Goal: Task Accomplishment & Management: Use online tool/utility

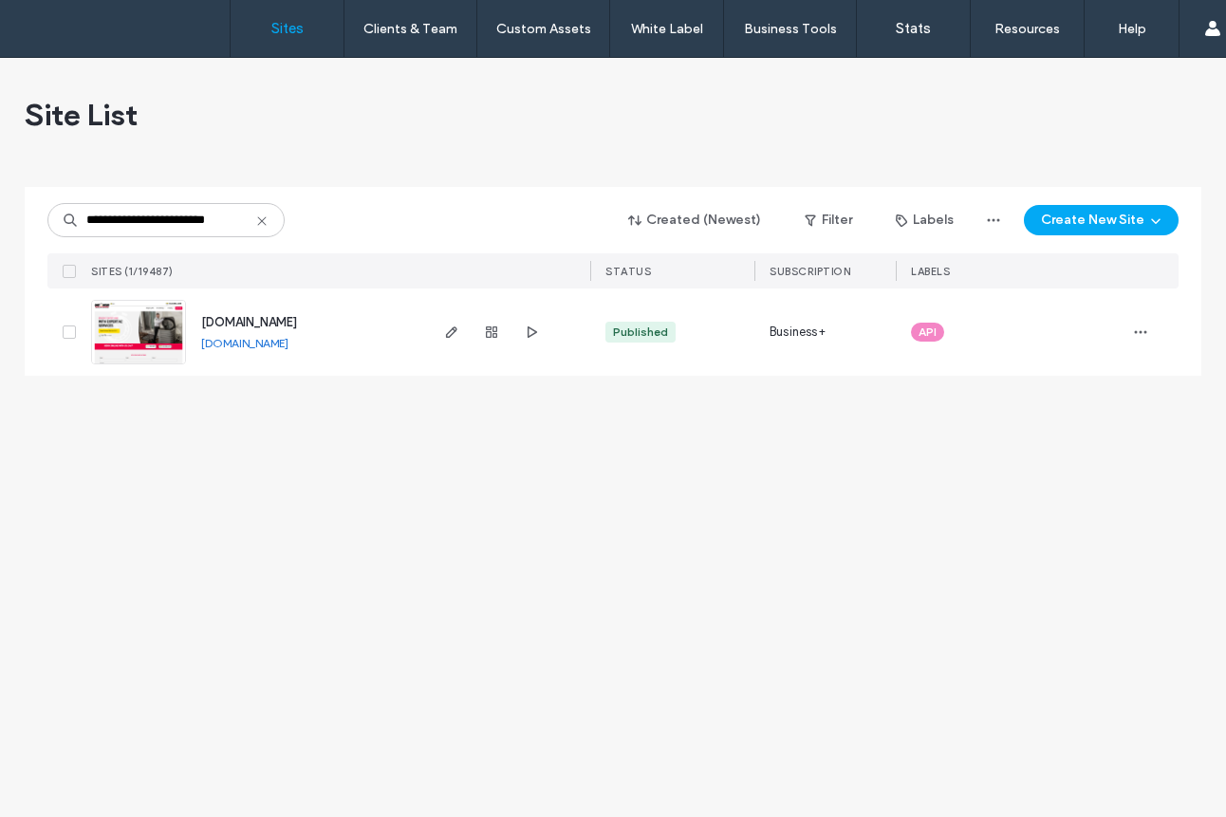
type input "**********"
click at [152, 323] on img at bounding box center [138, 365] width 93 height 129
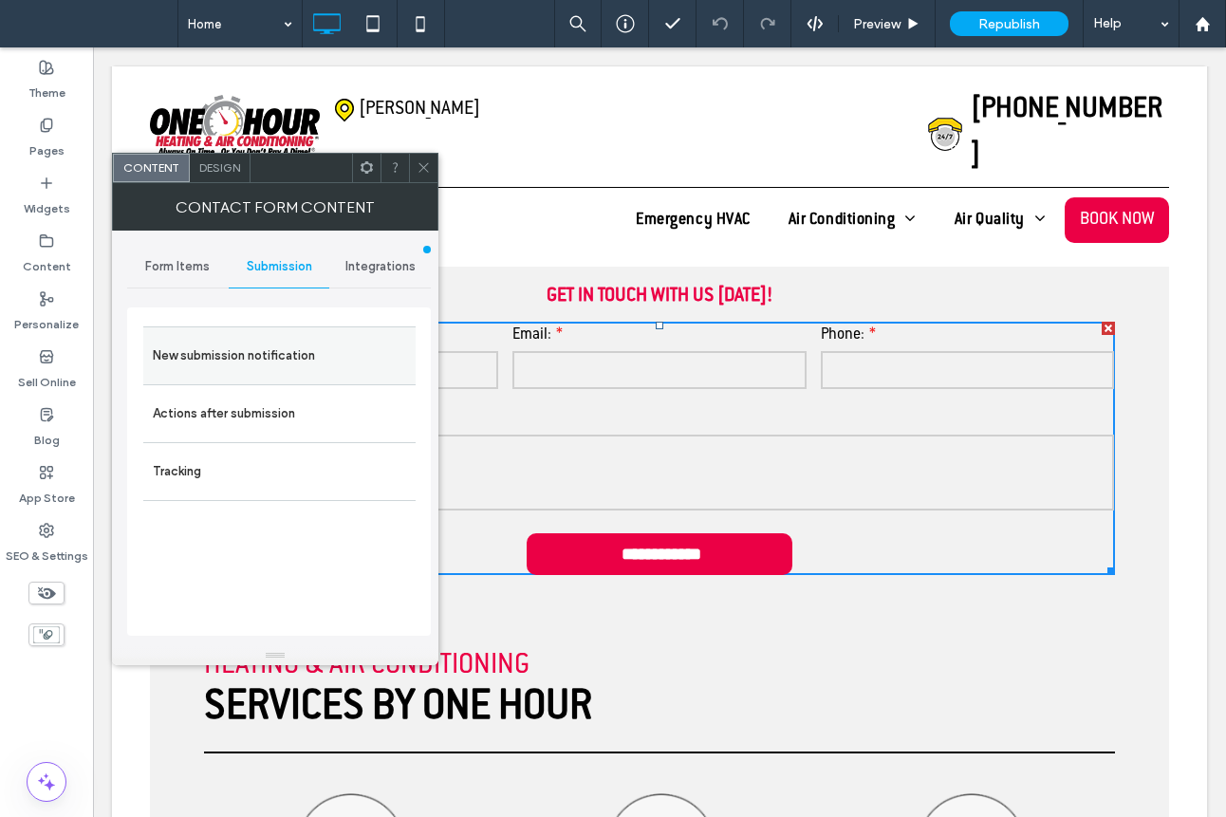
click at [291, 355] on label "New submission notification" at bounding box center [279, 356] width 253 height 38
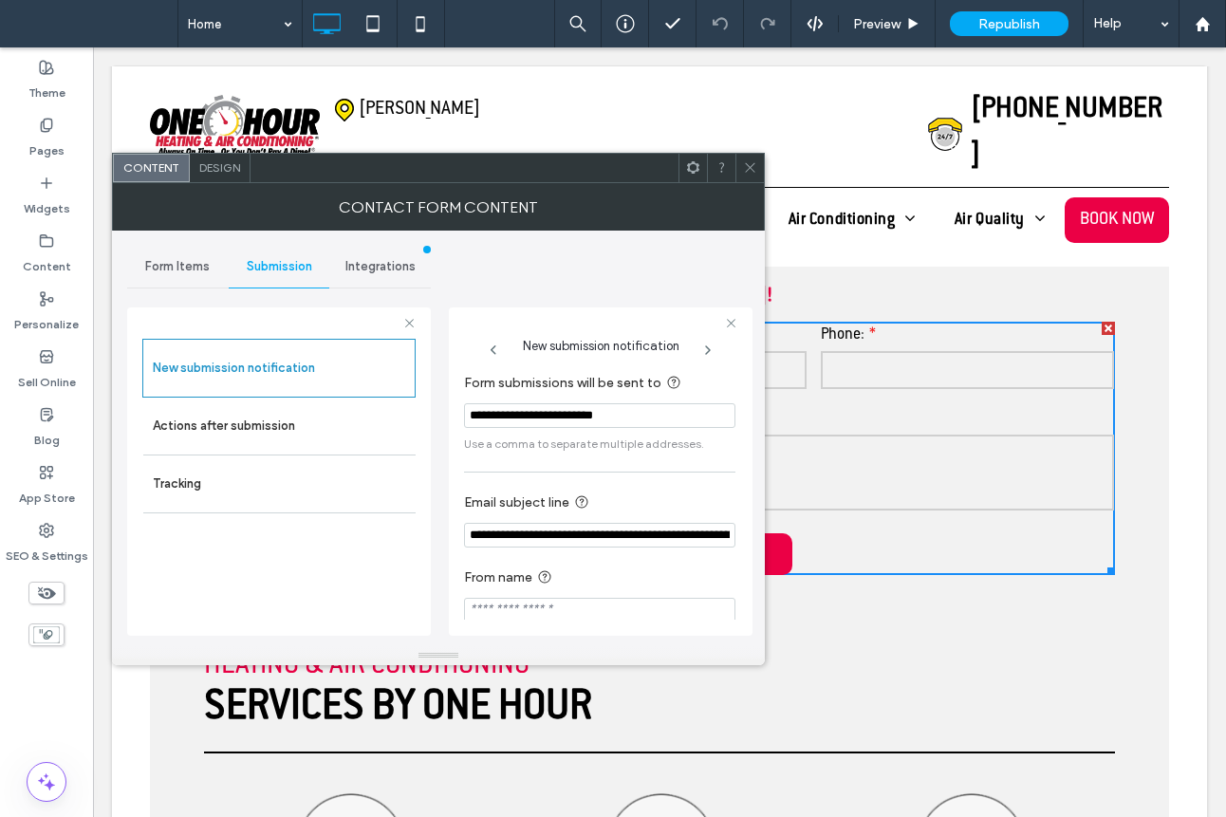
click at [888, 662] on h1 "Heating & Air Conditioning Services by One Hour" at bounding box center [659, 686] width 911 height 91
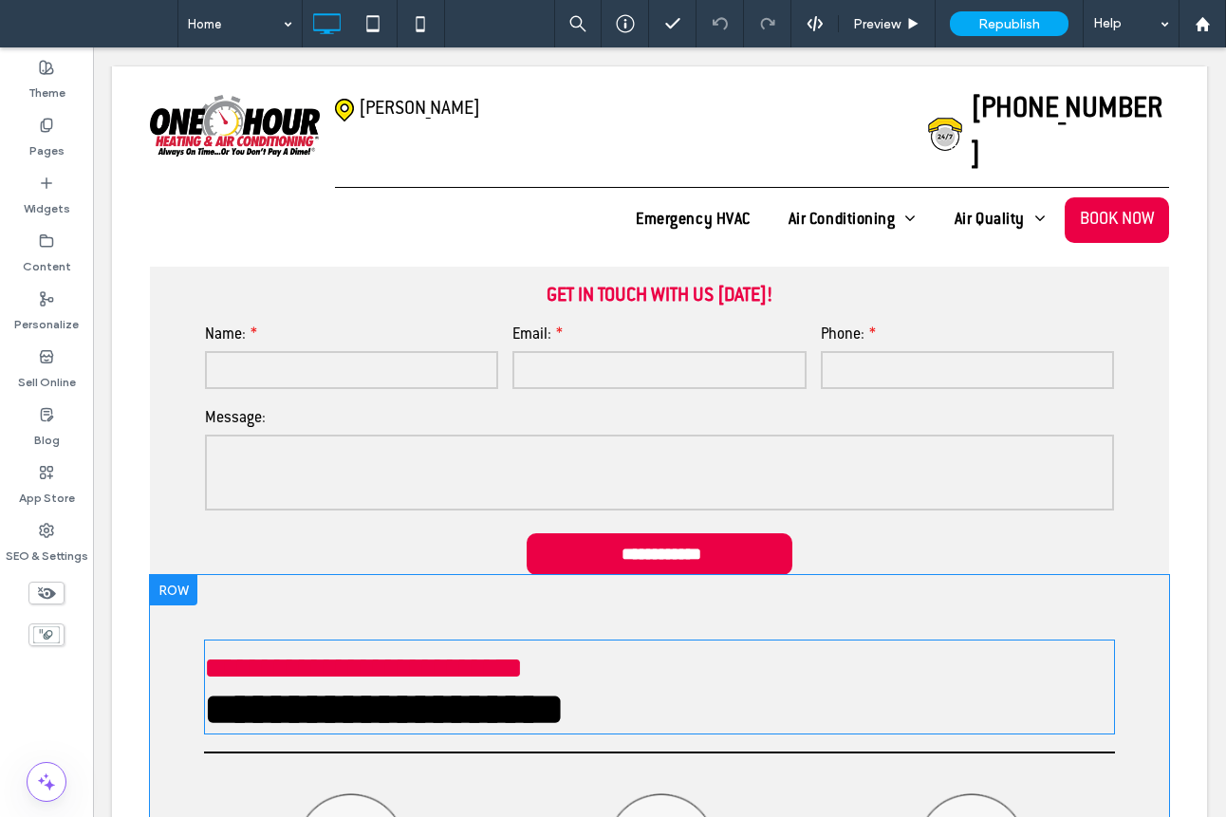
type input "**********"
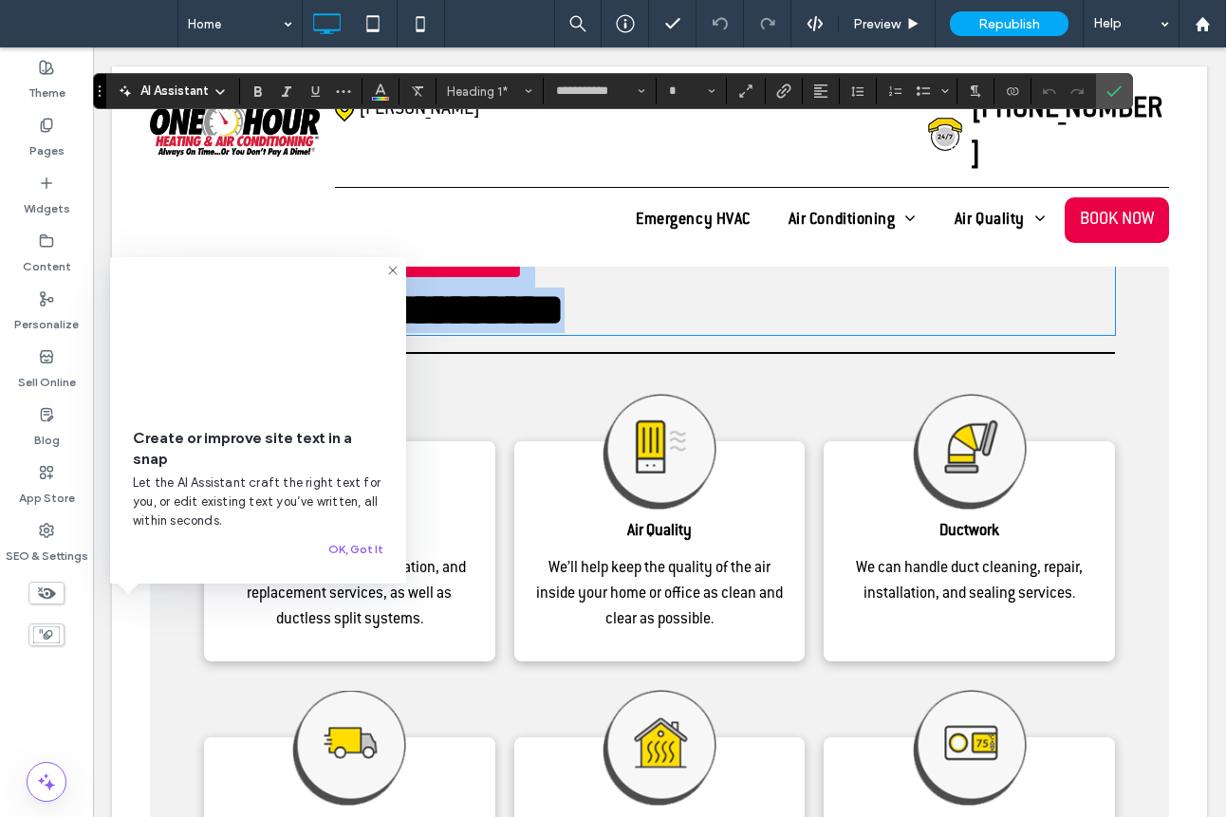
scroll to position [1139, 0]
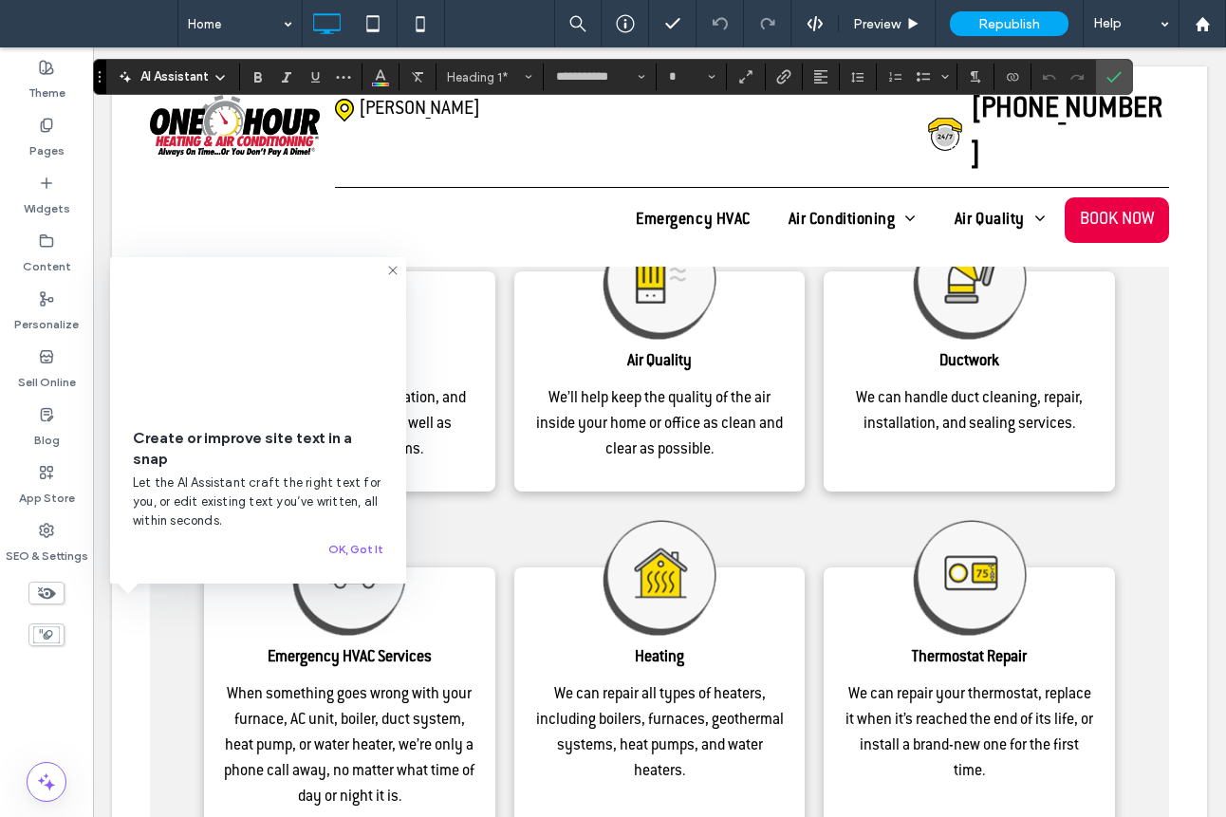
click at [390, 267] on icon at bounding box center [392, 270] width 15 height 15
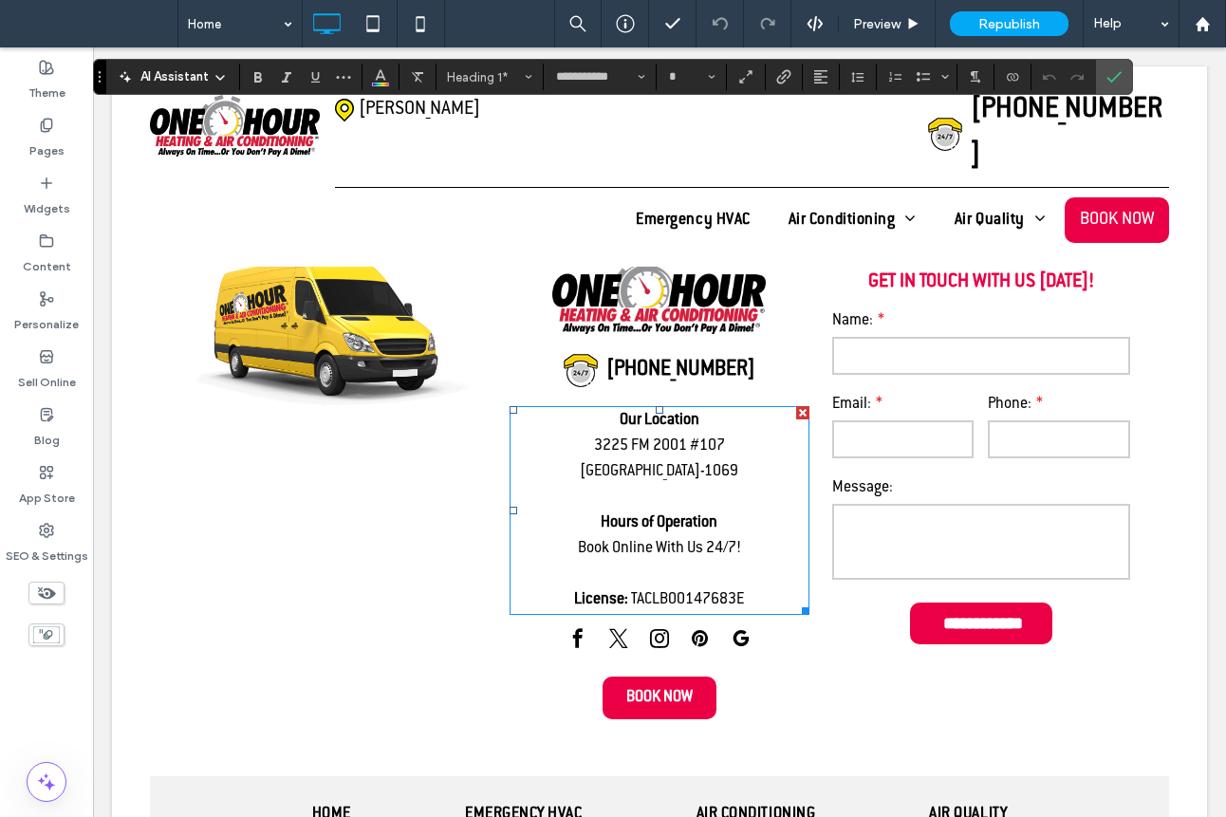
scroll to position [6158, 0]
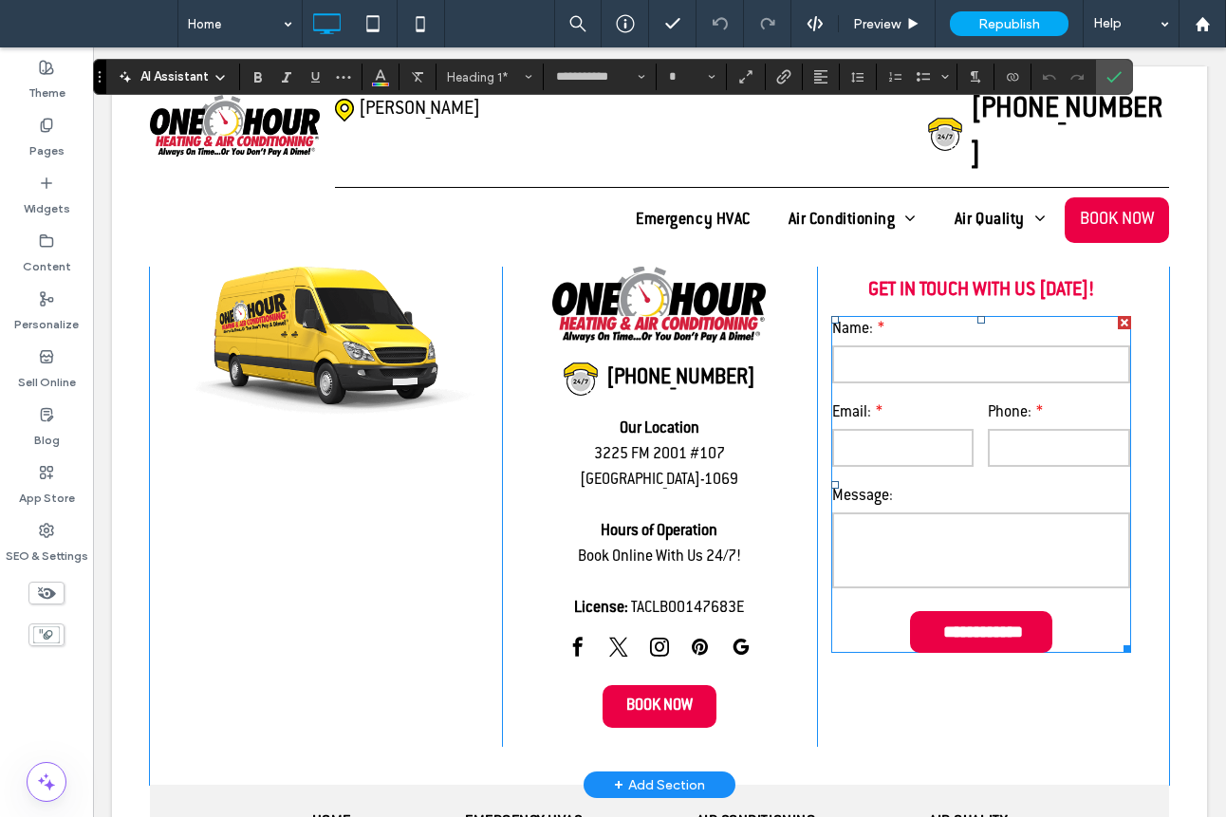
click at [910, 442] on input "email" at bounding box center [903, 448] width 142 height 38
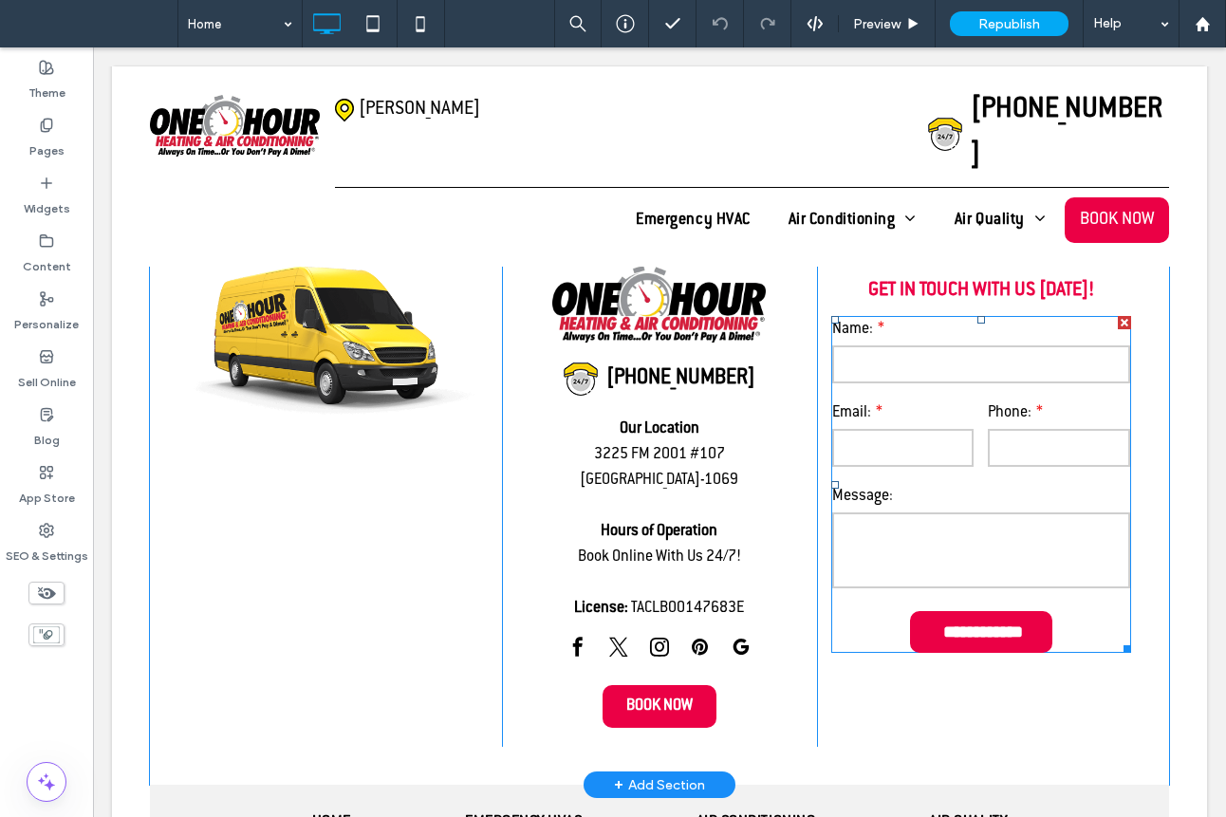
click at [910, 442] on input "email" at bounding box center [903, 448] width 142 height 38
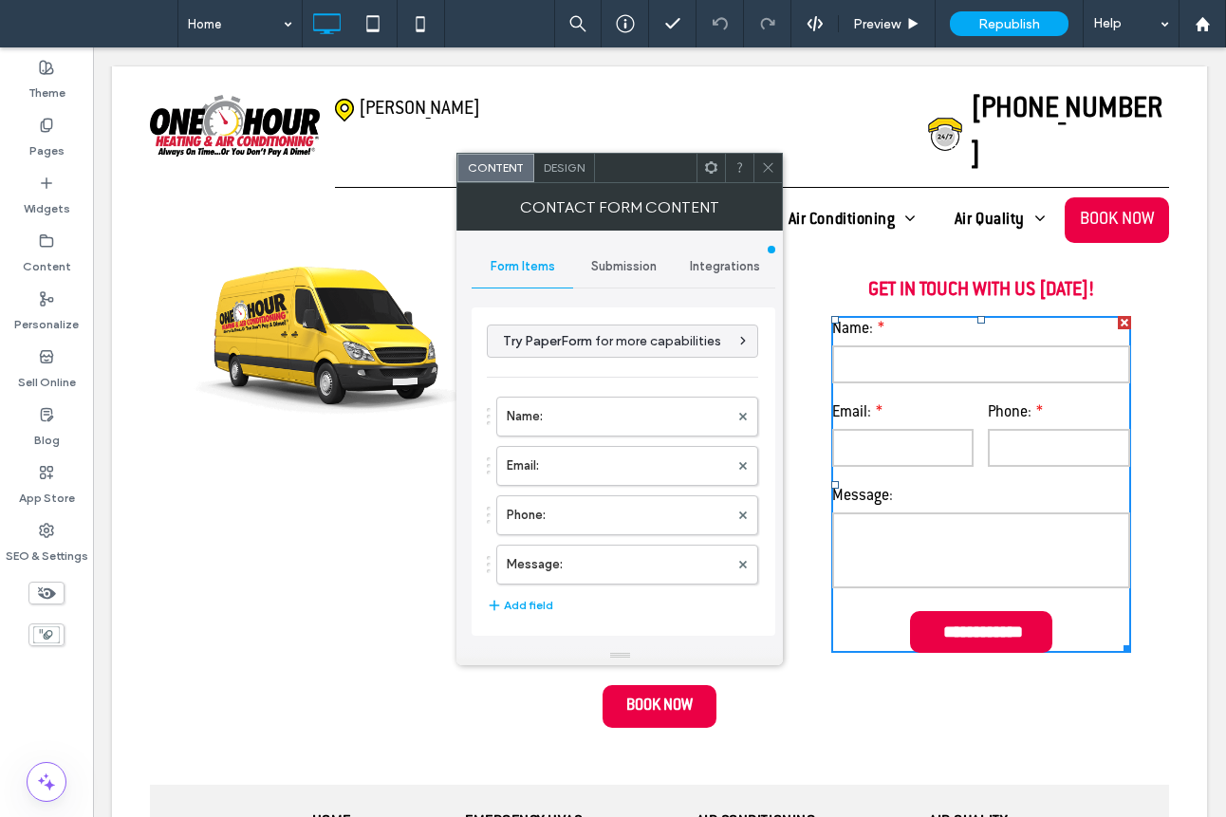
click at [647, 270] on span "Submission" at bounding box center [623, 266] width 65 height 15
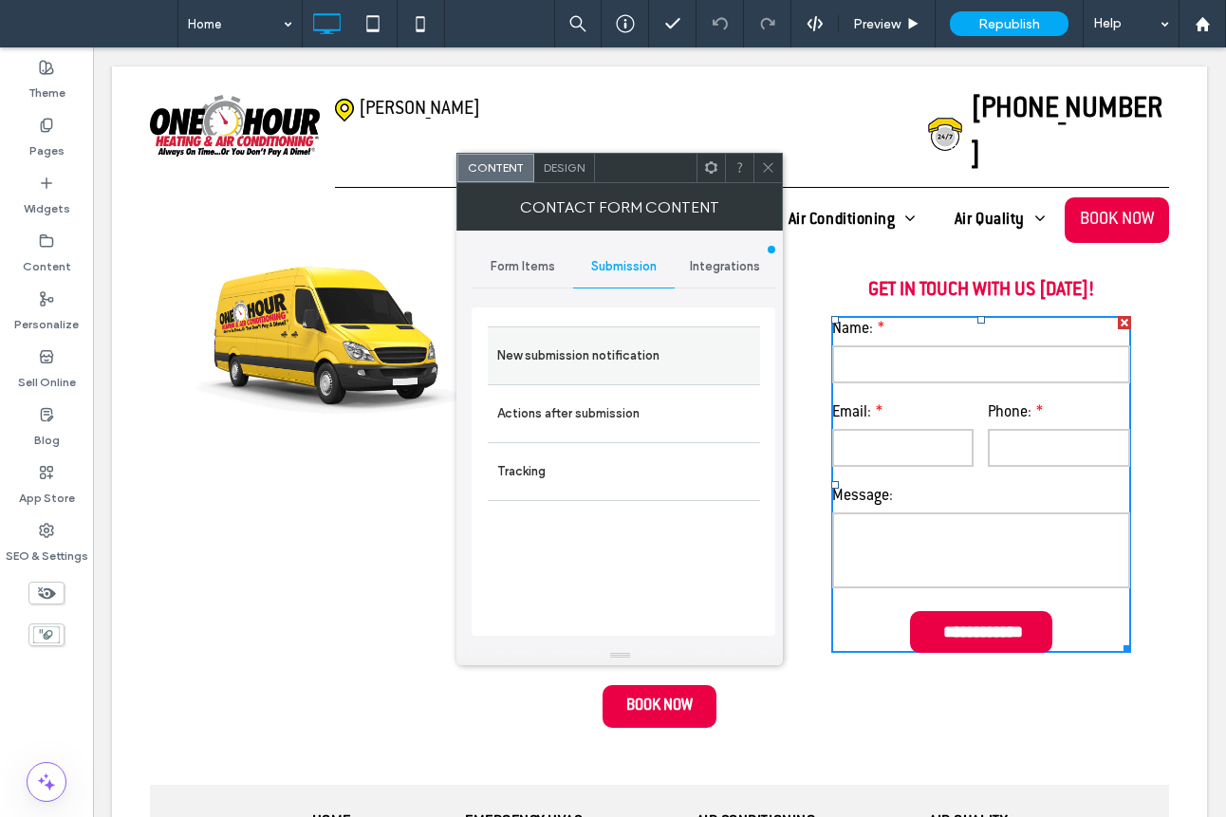
click at [647, 365] on label "New submission notification" at bounding box center [623, 356] width 253 height 38
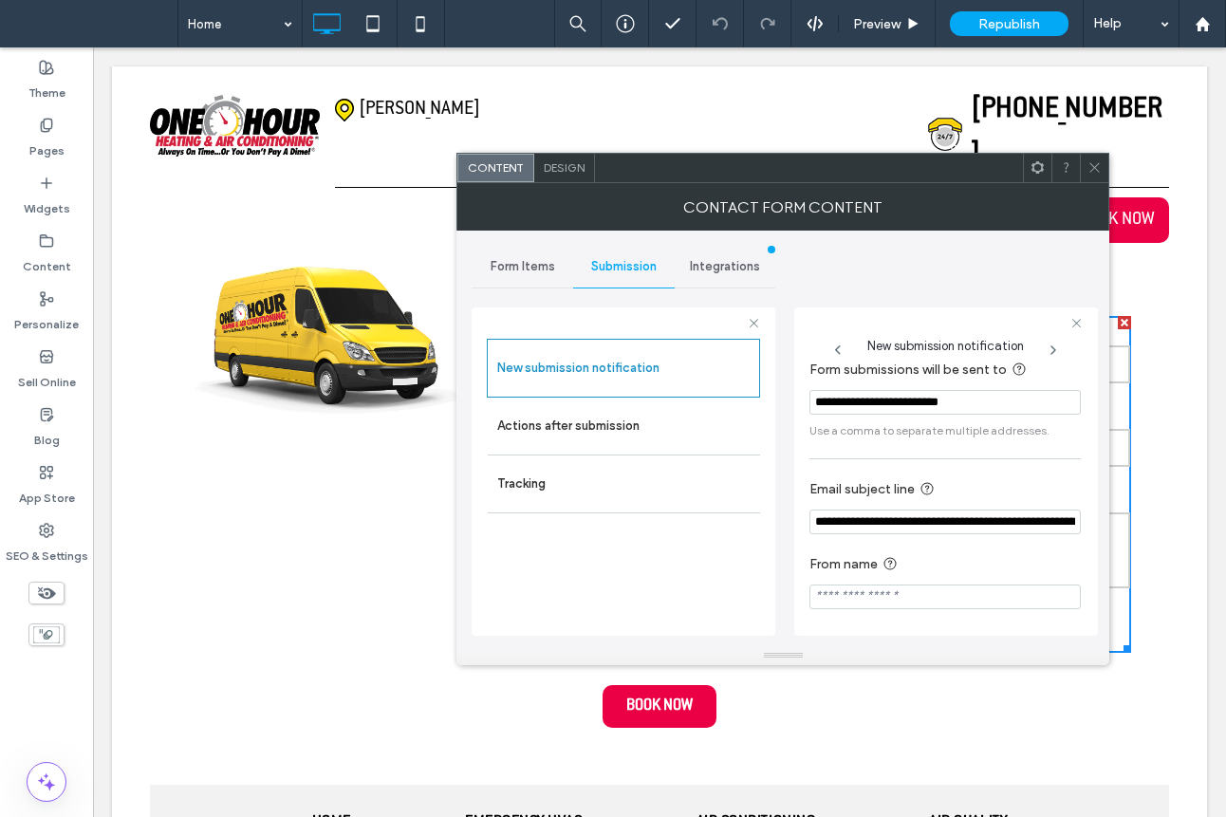
scroll to position [17, 0]
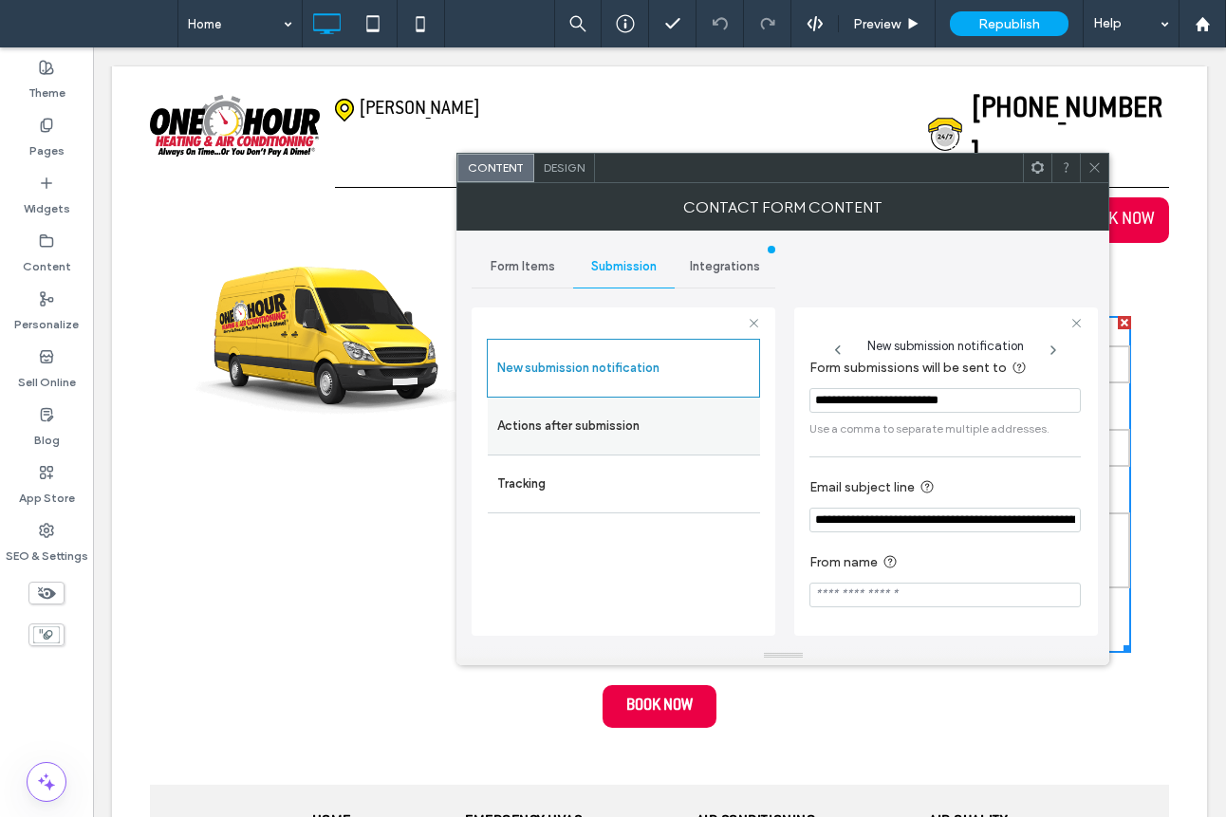
click at [584, 417] on label "Actions after submission" at bounding box center [623, 426] width 253 height 38
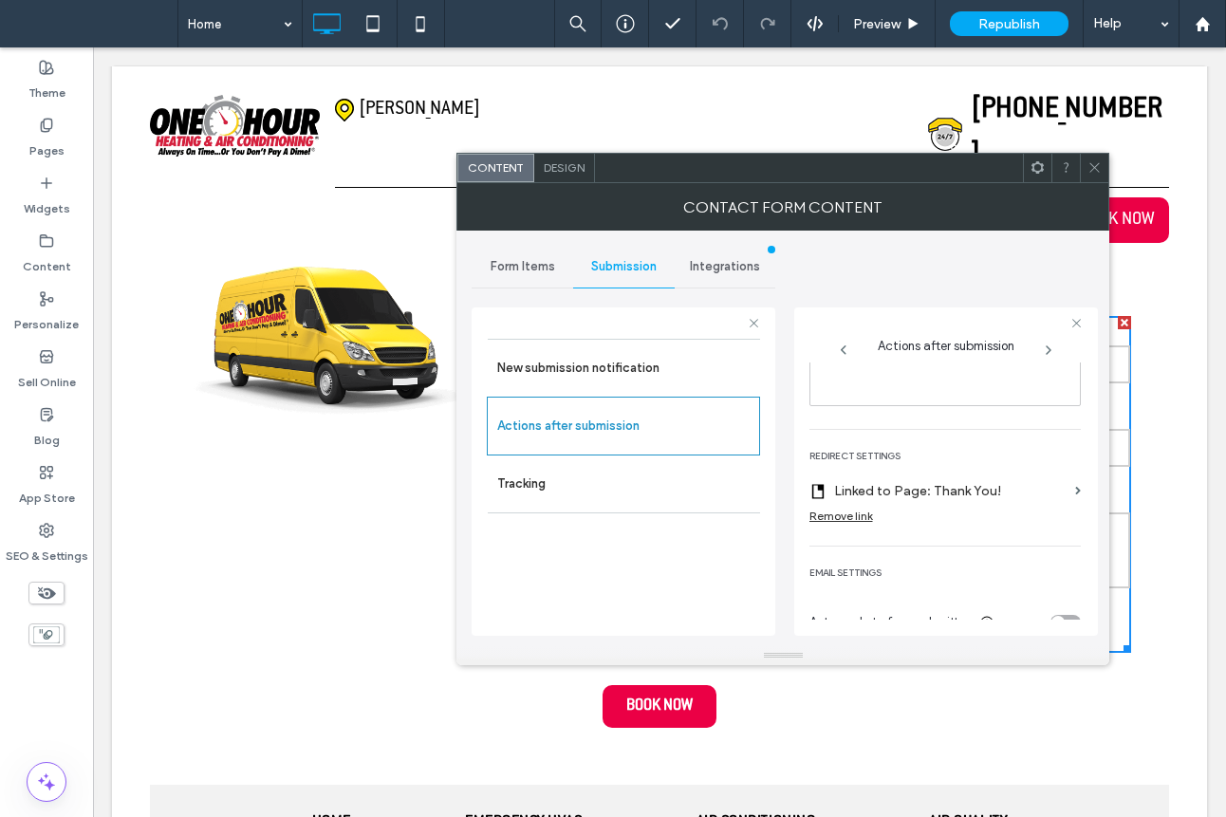
scroll to position [351, 0]
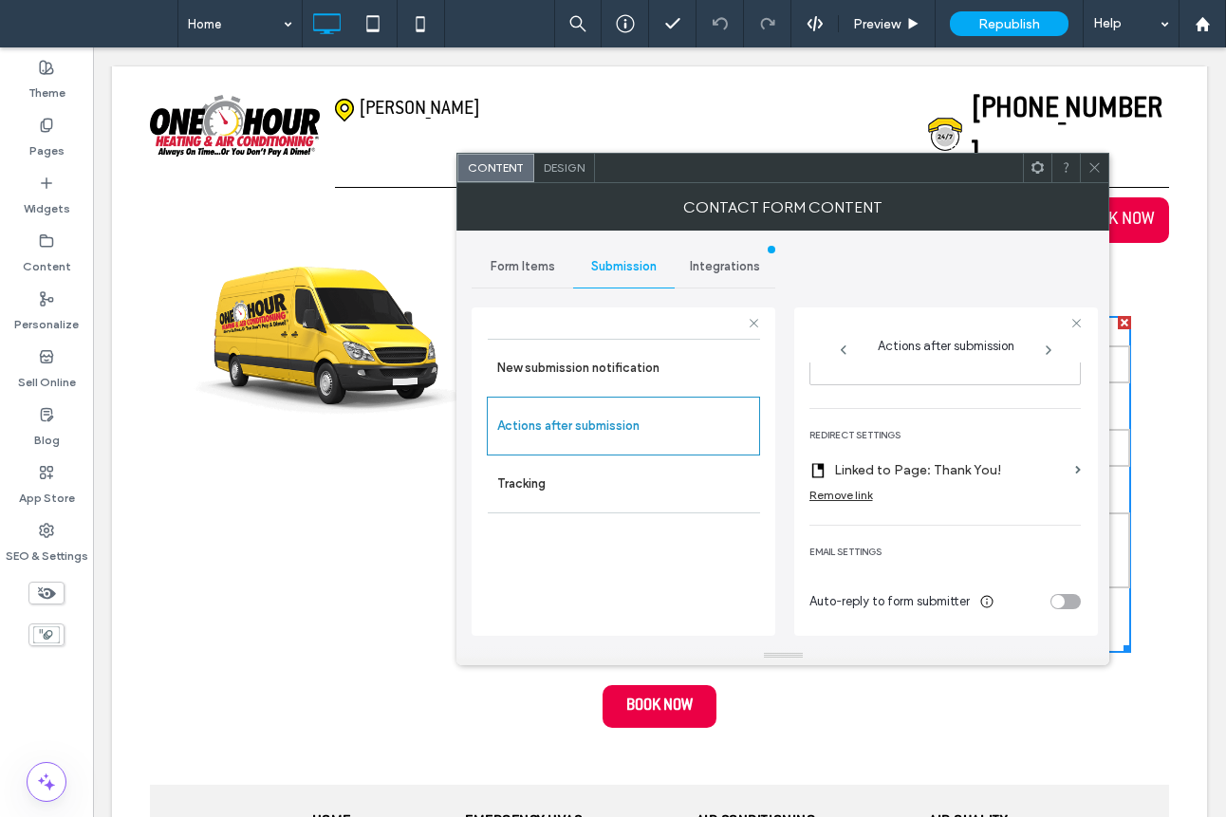
click at [1092, 167] on icon at bounding box center [1094, 167] width 14 height 14
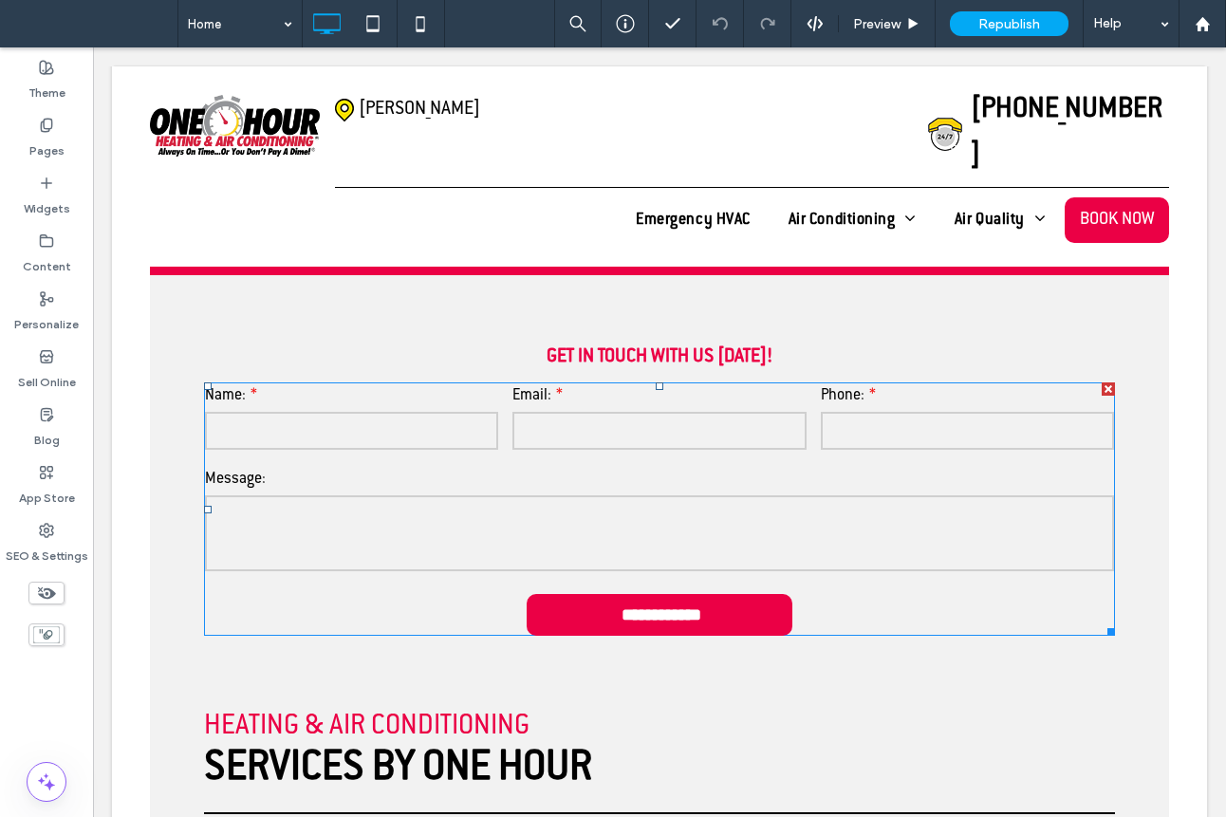
scroll to position [465, 0]
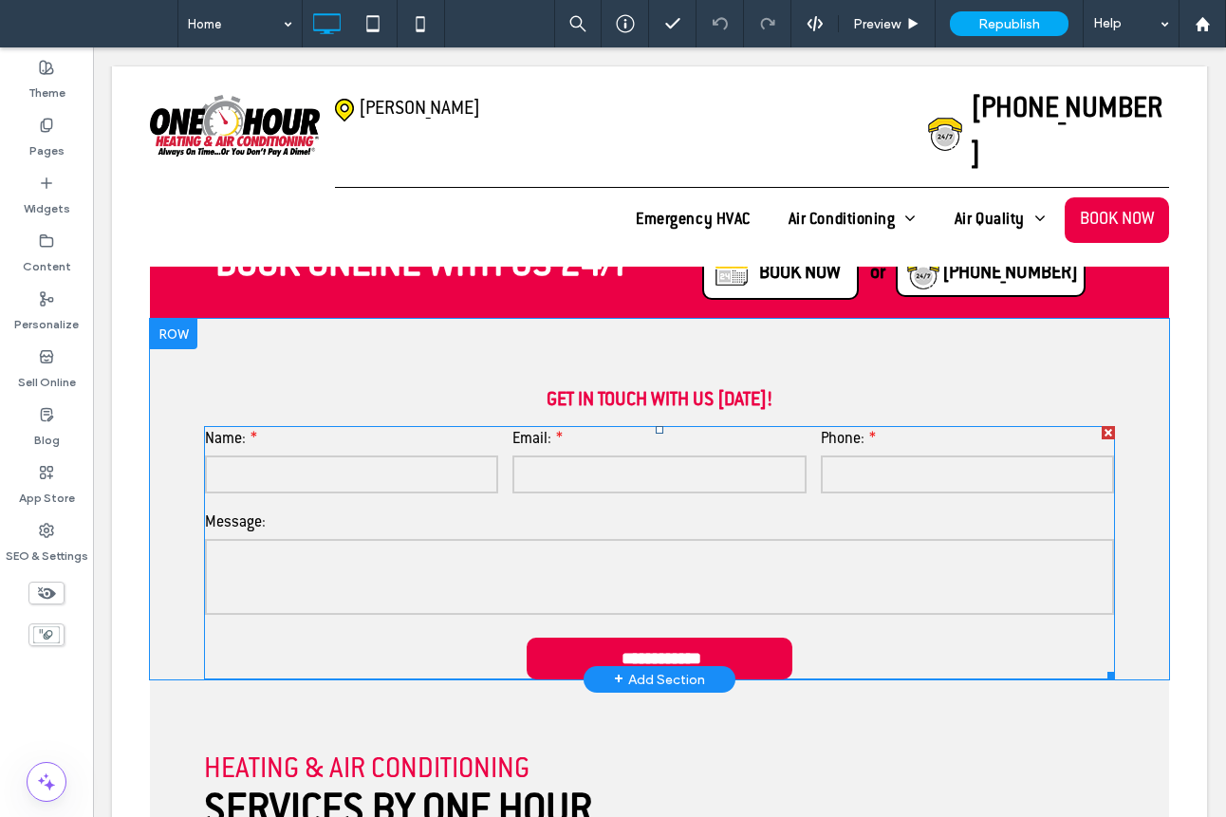
click at [706, 531] on label "Message:" at bounding box center [659, 523] width 909 height 26
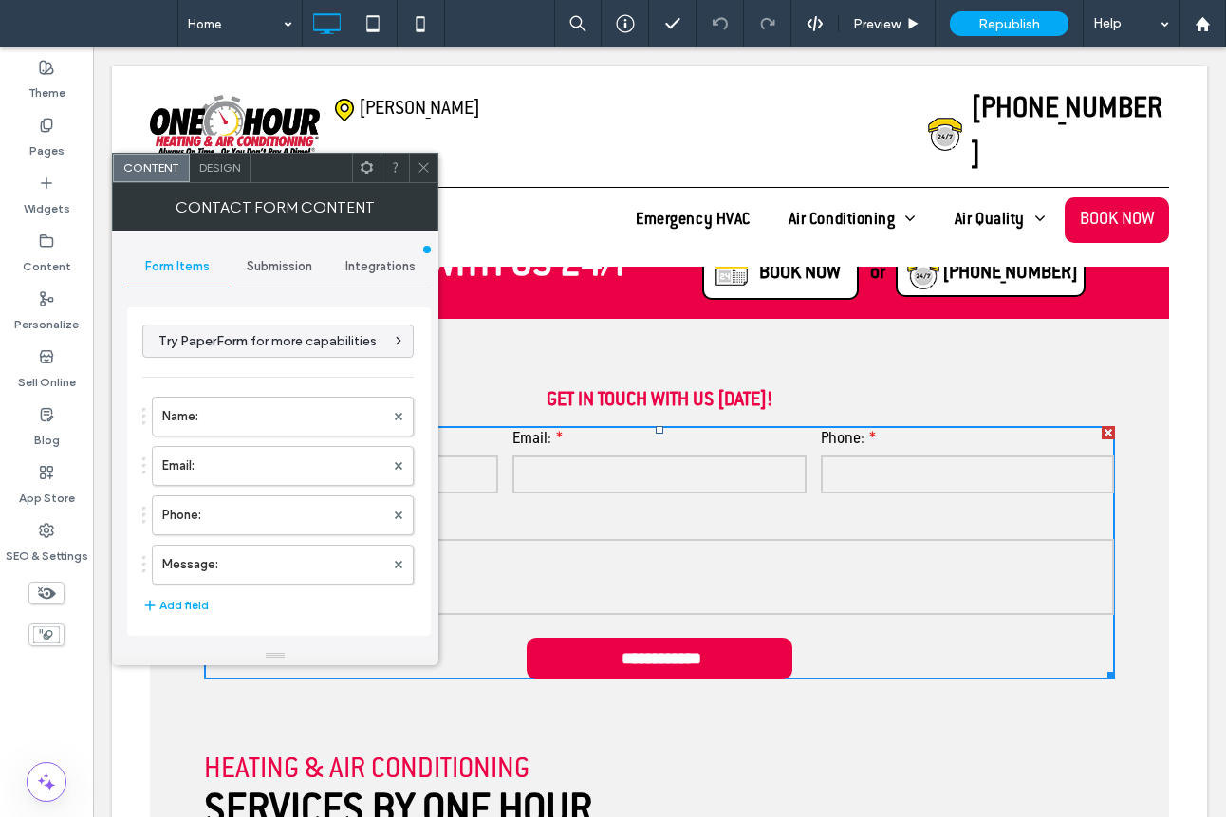
click at [287, 269] on span "Submission" at bounding box center [279, 266] width 65 height 15
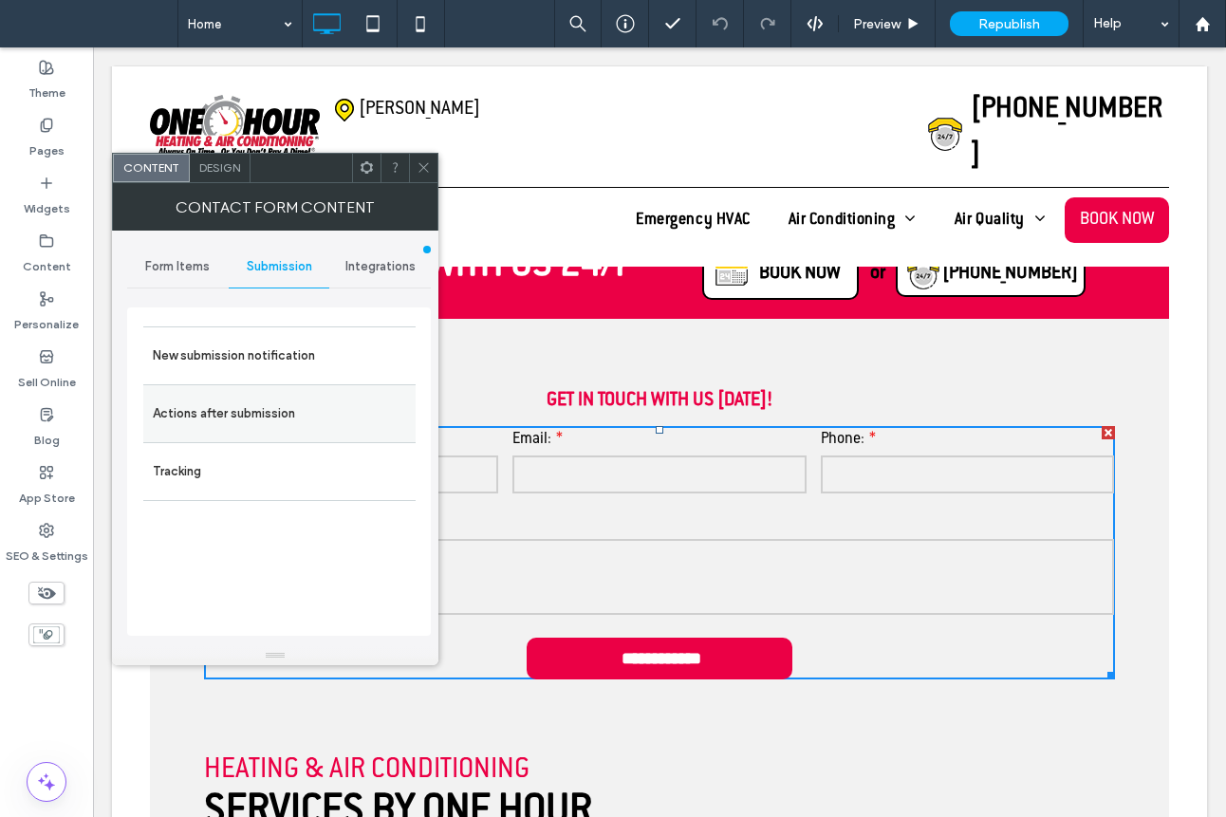
click at [277, 409] on label "Actions after submission" at bounding box center [279, 414] width 253 height 38
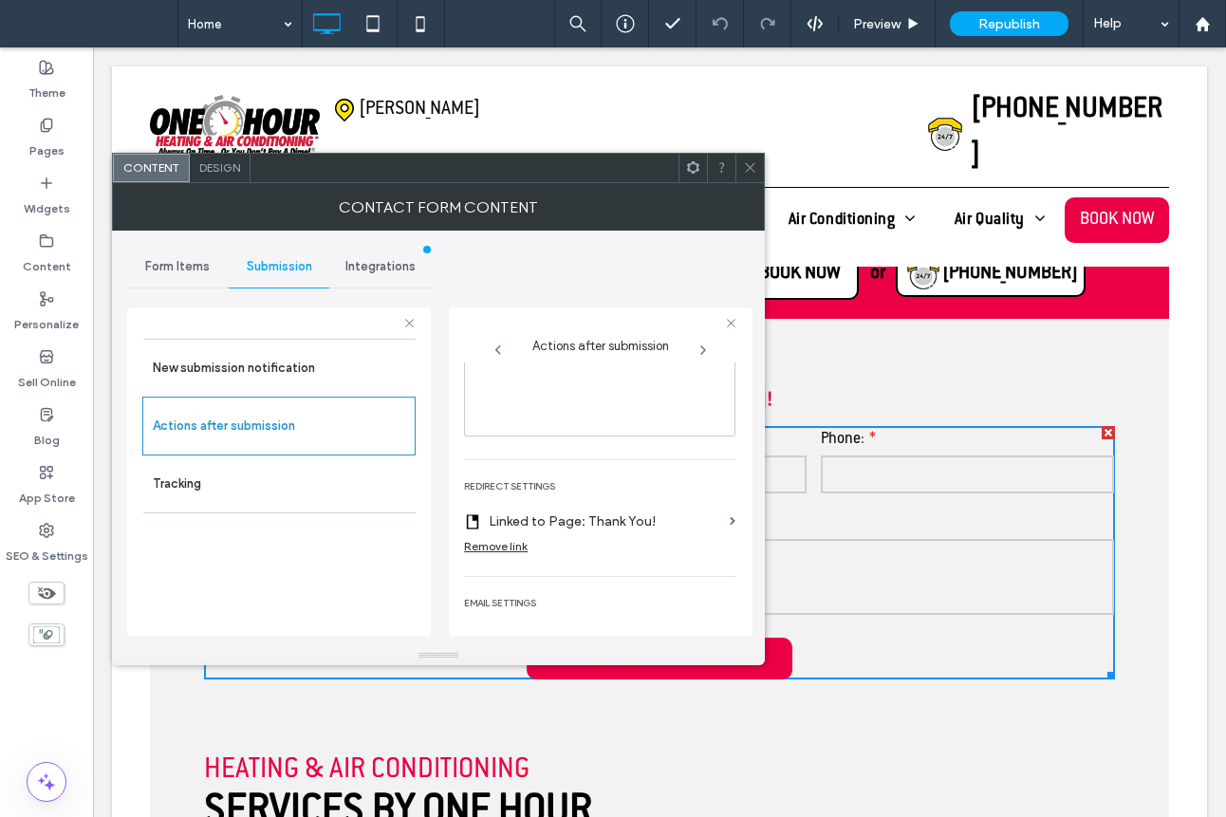
scroll to position [351, 0]
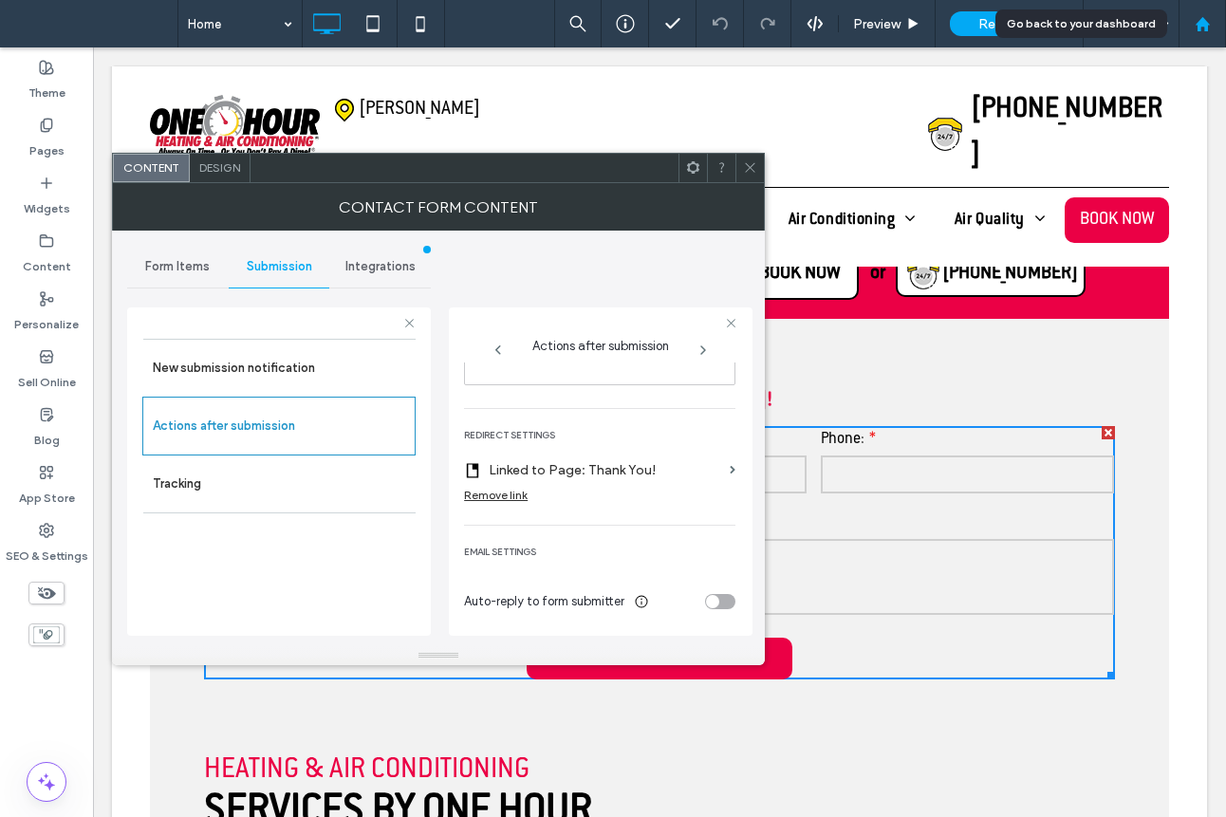
click at [1207, 26] on use at bounding box center [1202, 23] width 14 height 14
